Goal: Check status: Check status

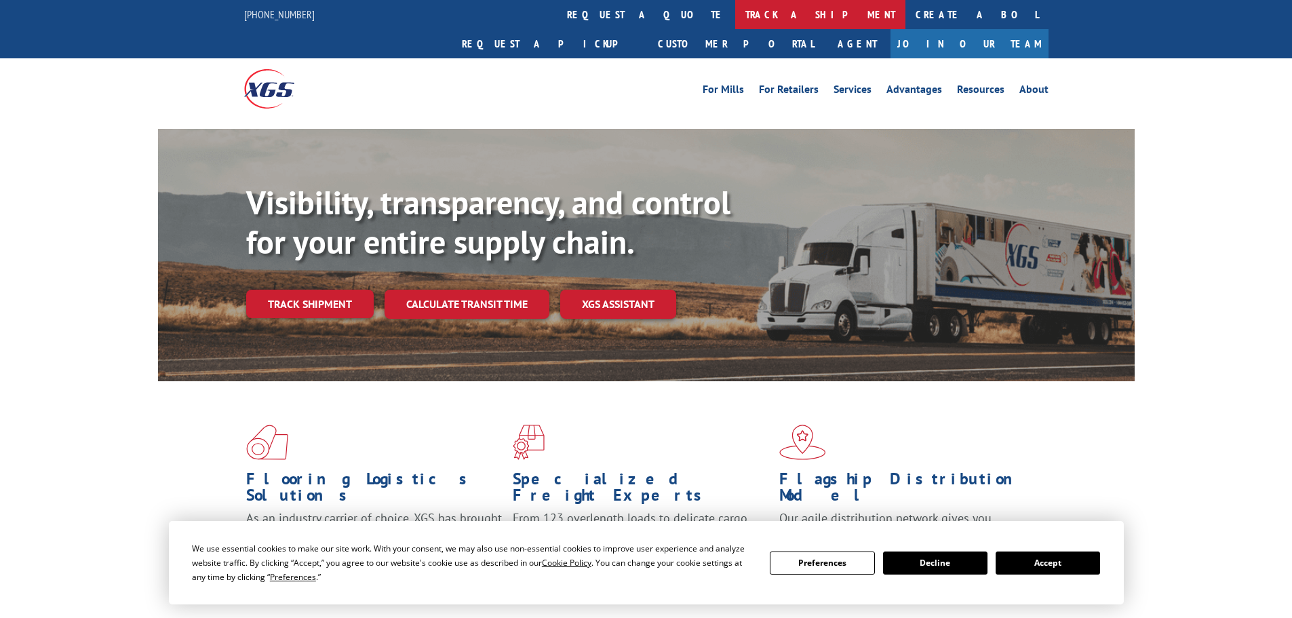
click at [735, 9] on link "track a shipment" at bounding box center [820, 14] width 170 height 29
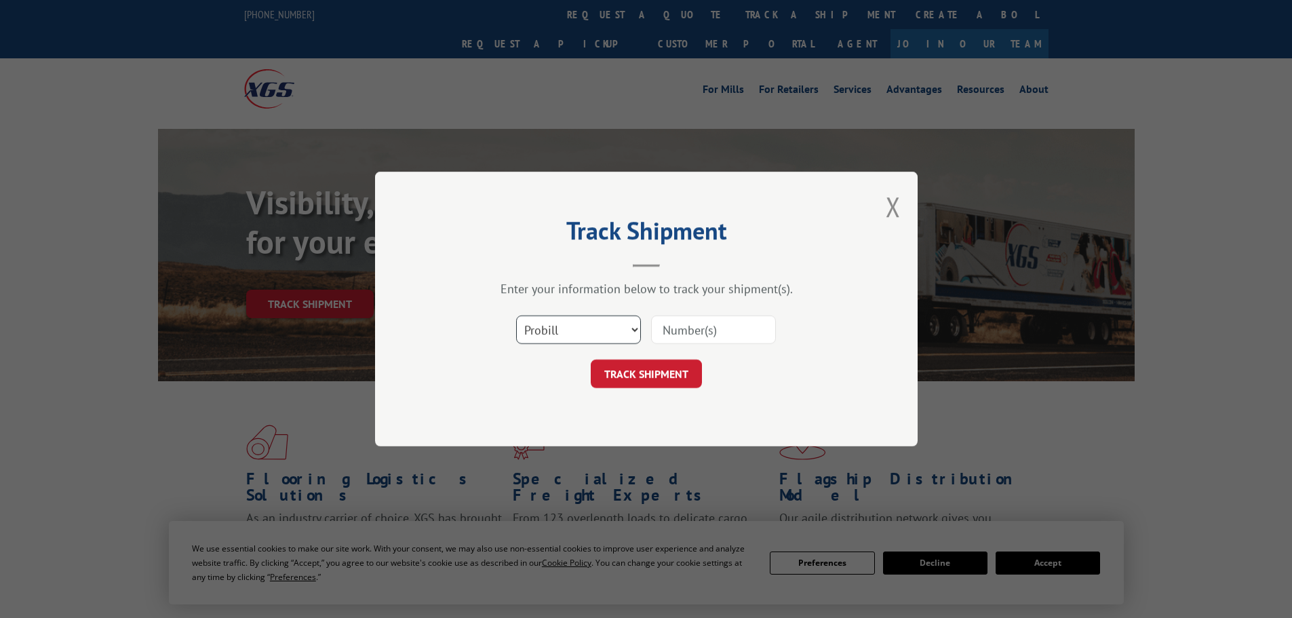
click at [567, 326] on select "Select category... Probill BOL PO" at bounding box center [578, 329] width 125 height 28
select select "bol"
click at [516, 315] on select "Select category... Probill BOL PO" at bounding box center [578, 329] width 125 height 28
click at [680, 337] on input at bounding box center [713, 329] width 125 height 28
paste input "6043029"
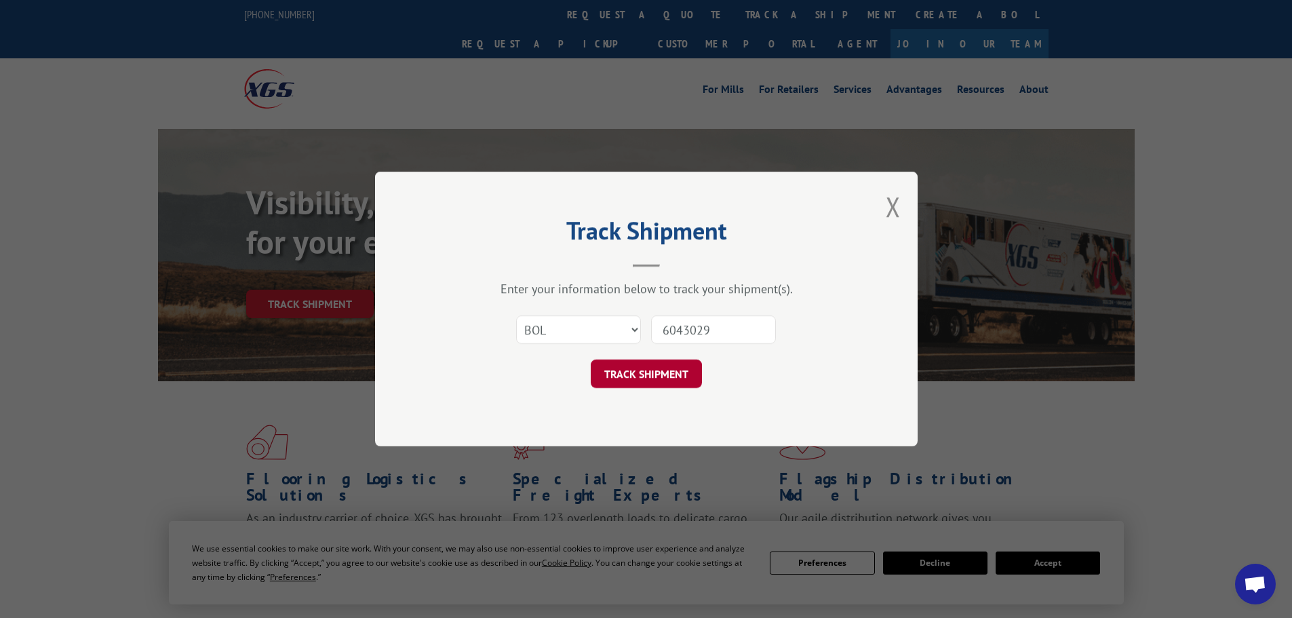
type input "6043029"
click at [633, 366] on button "TRACK SHIPMENT" at bounding box center [646, 374] width 111 height 28
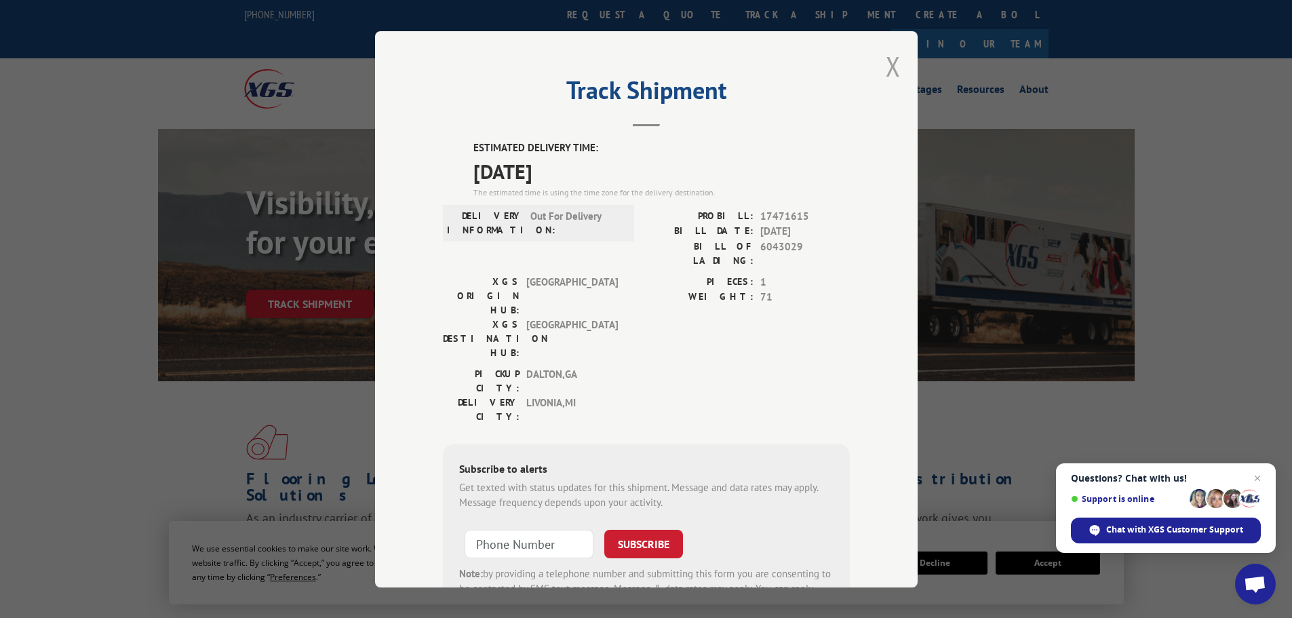
click at [887, 68] on button "Close modal" at bounding box center [893, 66] width 15 height 36
